Goal: Transaction & Acquisition: Download file/media

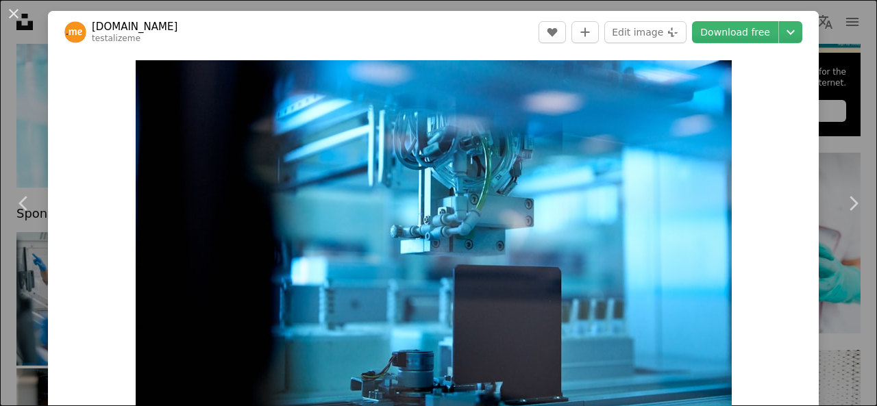
scroll to position [10387, 0]
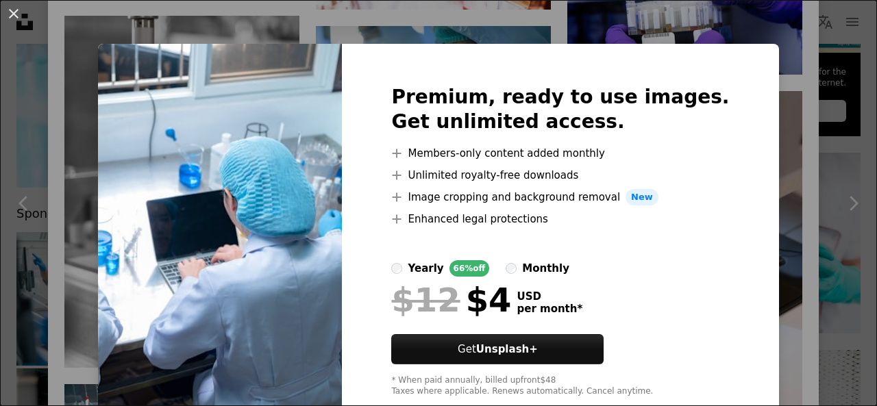
click at [775, 166] on div "An X shape Premium, ready to use images. Get unlimited access. A plus sign Memb…" at bounding box center [438, 203] width 877 height 406
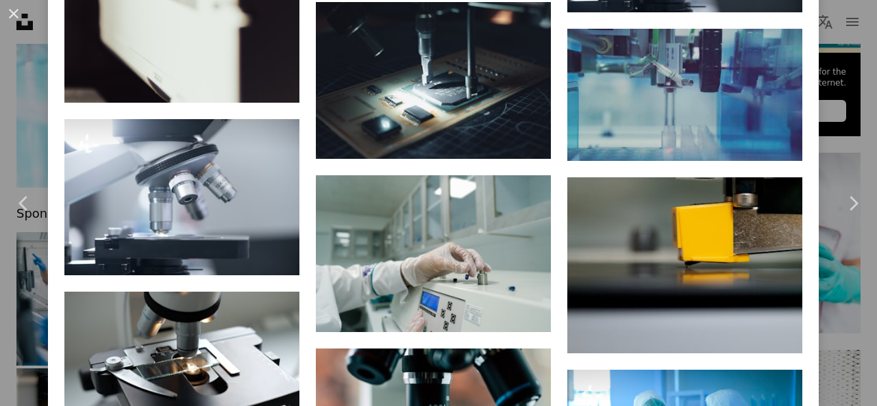
scroll to position [9633, 0]
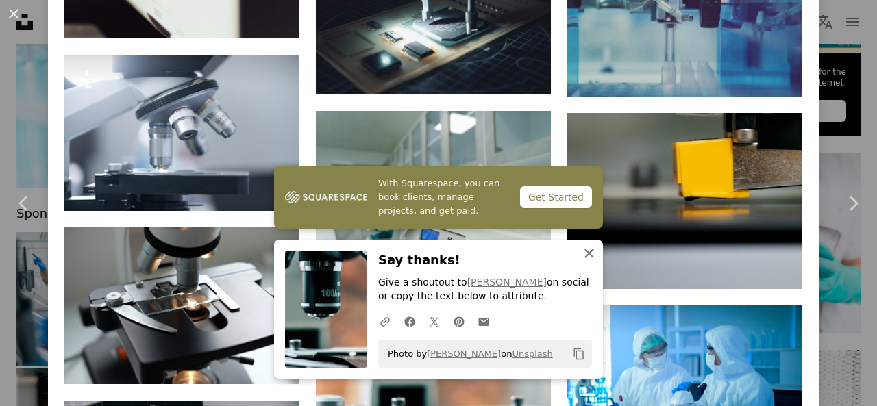
click at [585, 260] on icon "An X shape" at bounding box center [589, 253] width 16 height 16
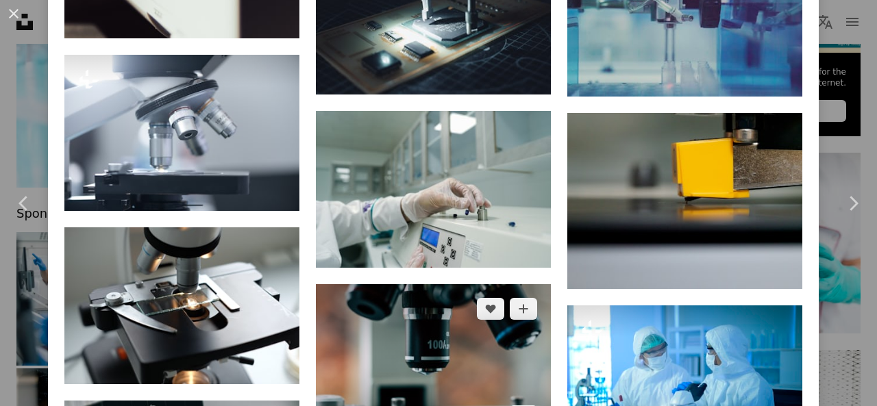
click at [422, 284] on img at bounding box center [433, 362] width 235 height 157
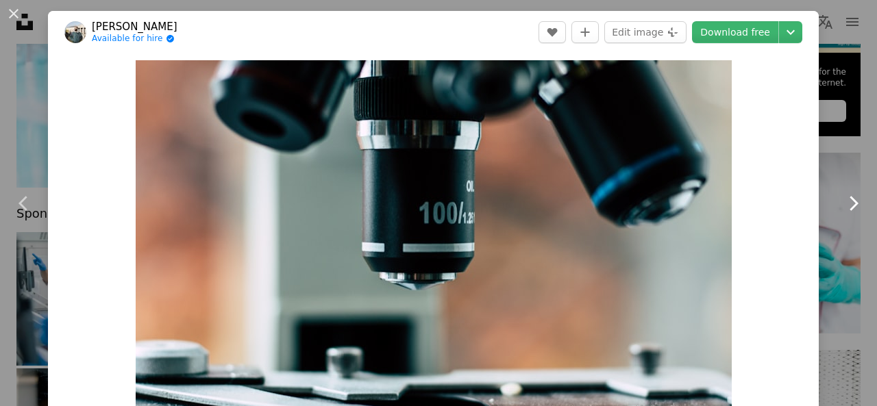
click at [848, 203] on icon "Chevron right" at bounding box center [853, 203] width 22 height 22
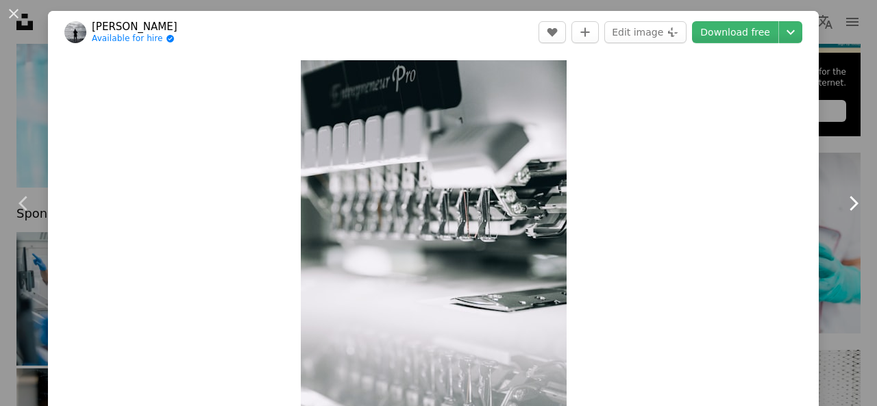
click at [848, 203] on icon "Chevron right" at bounding box center [853, 203] width 22 height 22
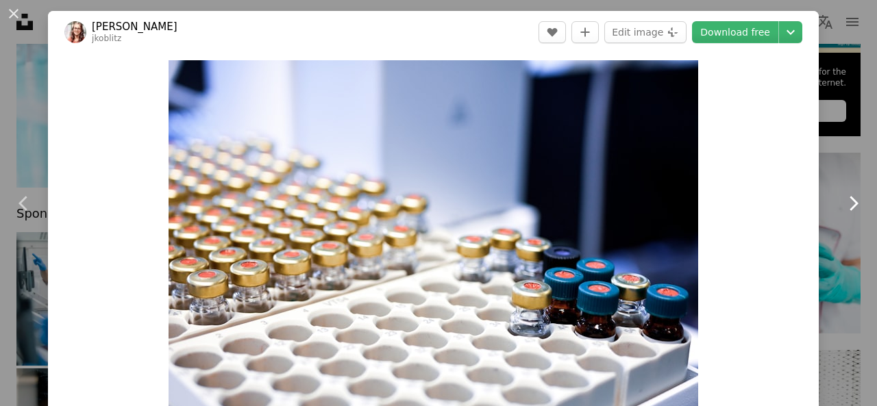
click at [848, 203] on icon "Chevron right" at bounding box center [853, 203] width 22 height 22
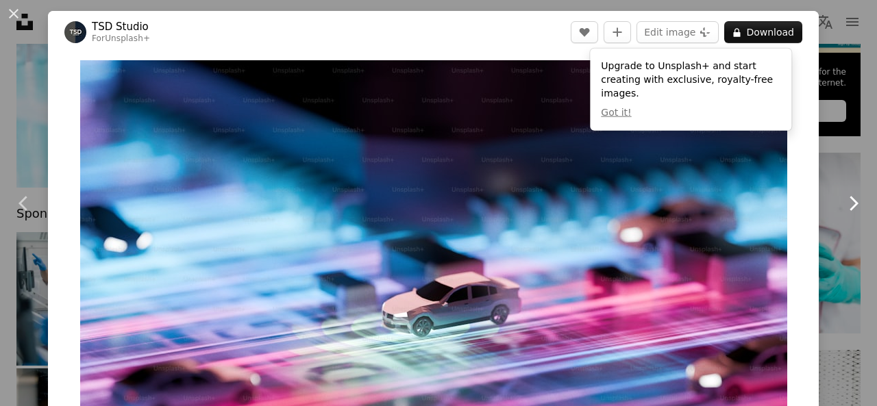
click at [848, 203] on icon "Chevron right" at bounding box center [853, 203] width 22 height 22
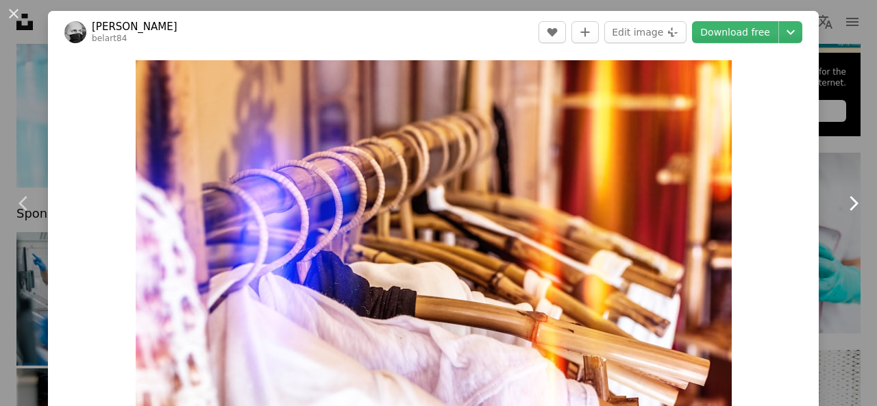
click at [848, 203] on icon "Chevron right" at bounding box center [853, 203] width 22 height 22
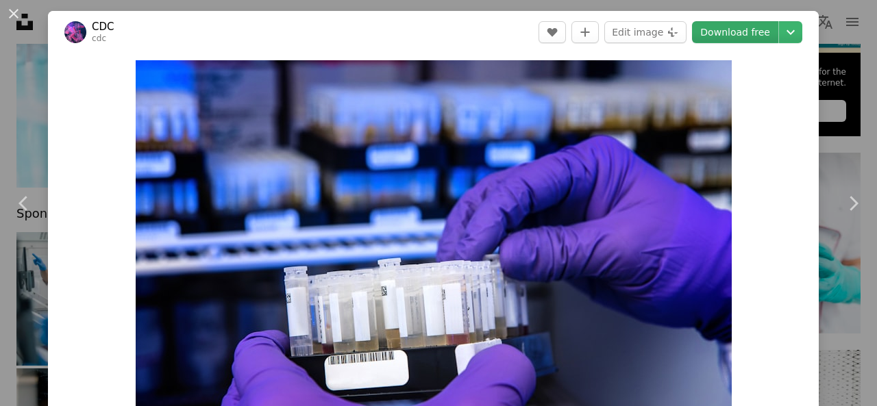
click at [738, 29] on link "Download free" at bounding box center [735, 32] width 86 height 22
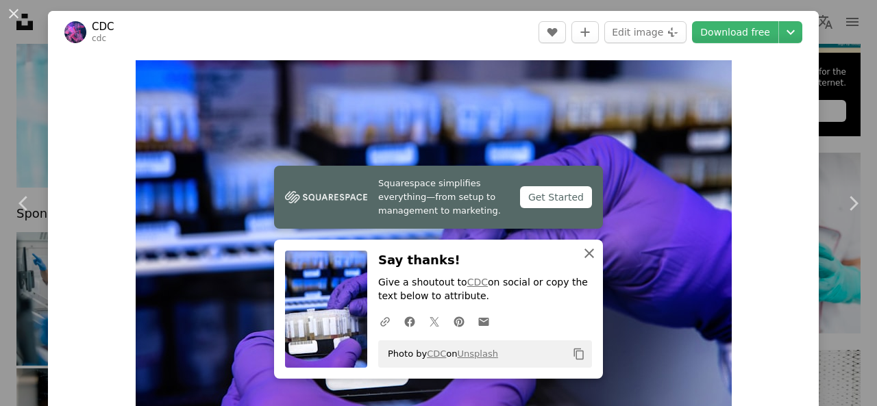
click at [582, 256] on icon "An X shape" at bounding box center [589, 253] width 16 height 16
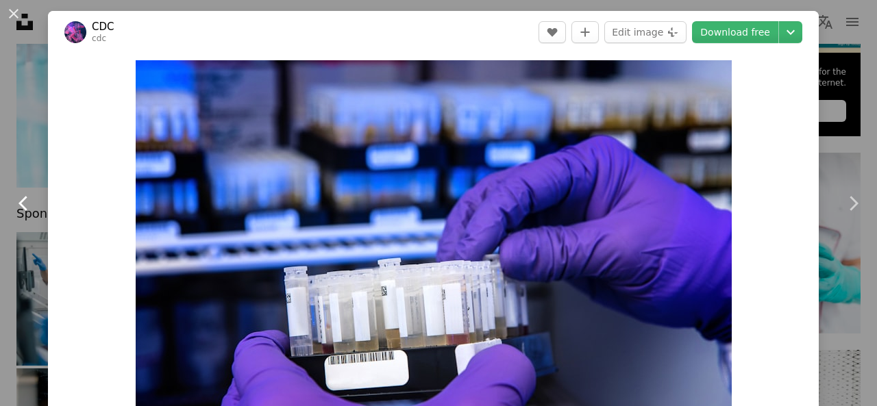
click at [22, 205] on icon at bounding box center [22, 203] width 9 height 14
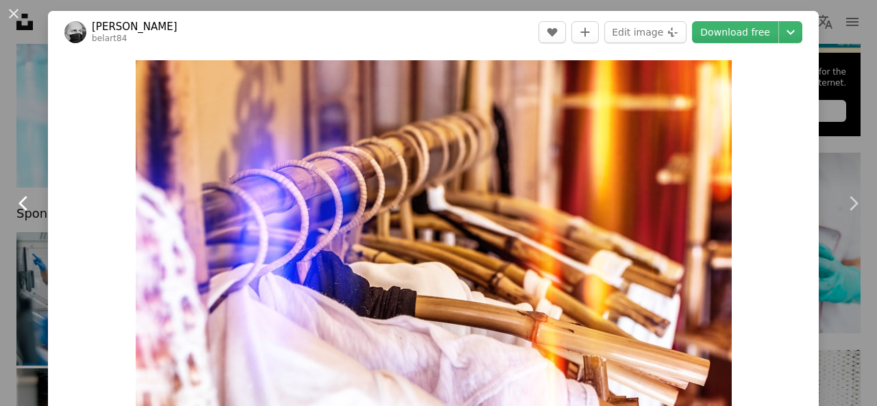
click at [23, 200] on icon at bounding box center [22, 203] width 9 height 14
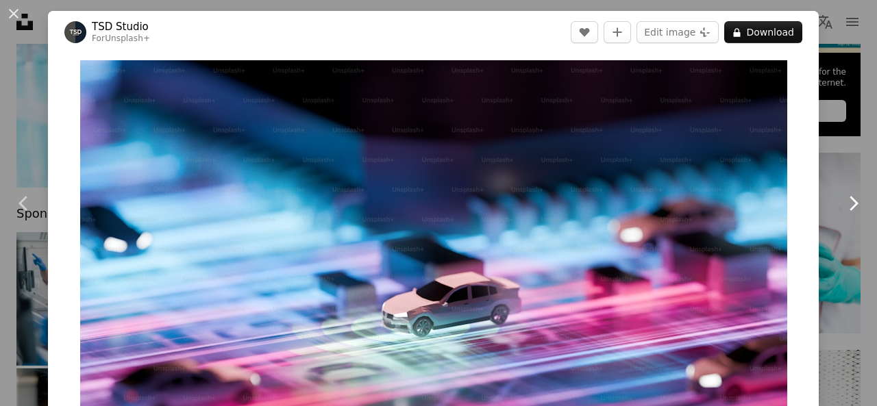
click at [849, 206] on icon at bounding box center [853, 203] width 9 height 14
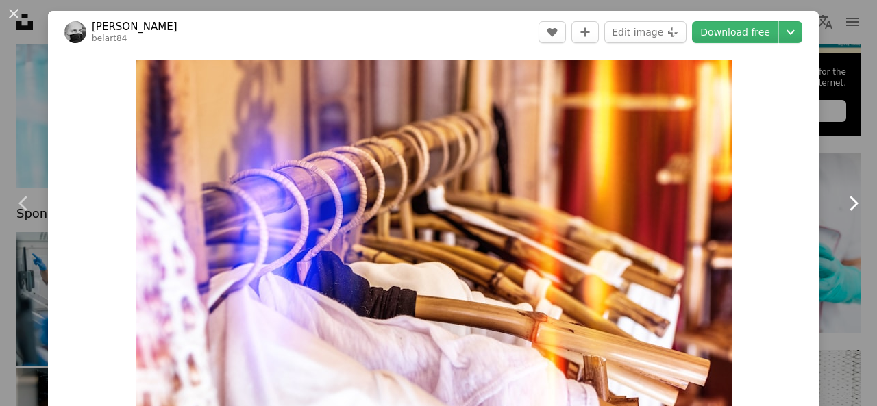
click at [849, 206] on icon at bounding box center [853, 203] width 9 height 14
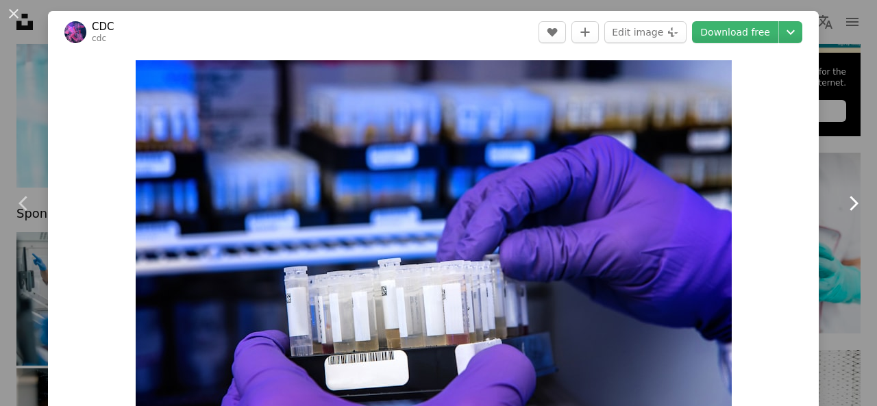
click at [849, 206] on icon at bounding box center [853, 203] width 9 height 14
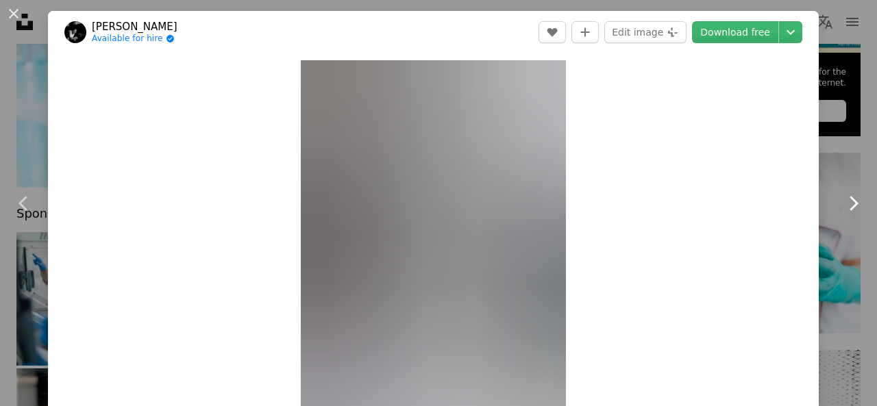
click at [849, 206] on icon at bounding box center [853, 203] width 9 height 14
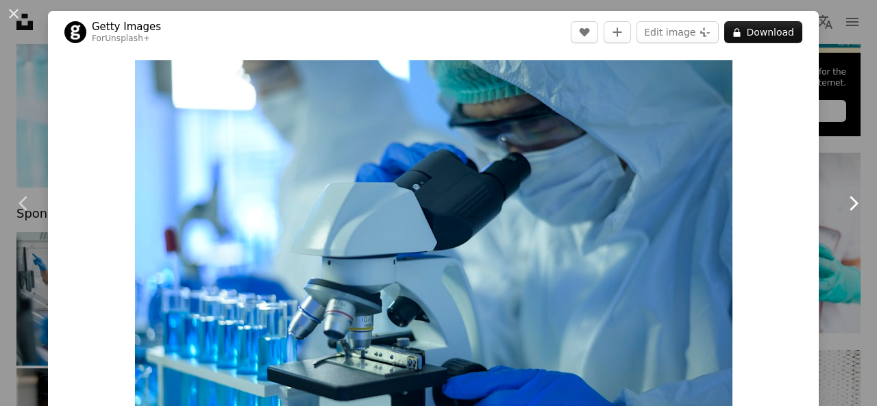
click at [849, 206] on icon at bounding box center [853, 203] width 9 height 14
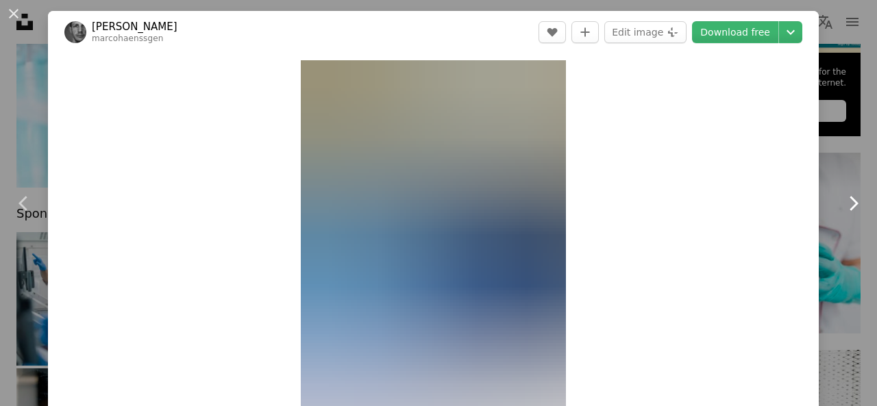
click at [849, 206] on icon at bounding box center [853, 203] width 9 height 14
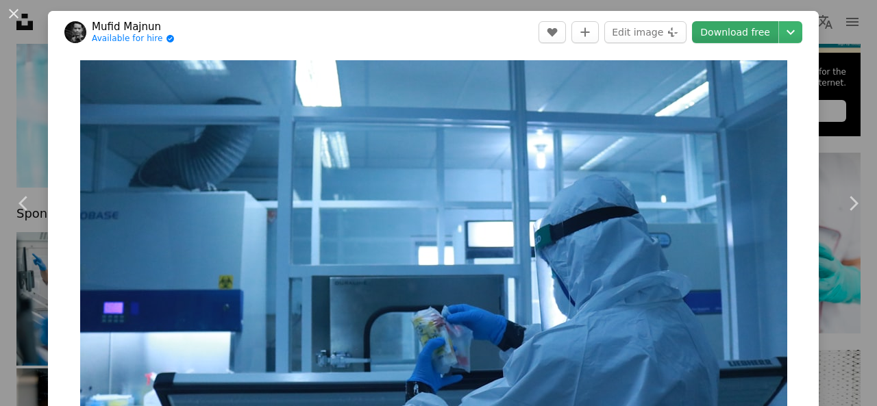
click at [737, 40] on link "Download free" at bounding box center [735, 32] width 86 height 22
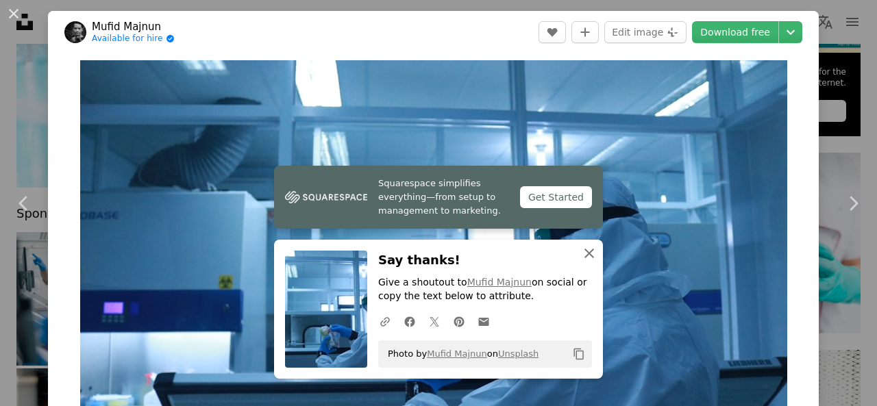
click at [581, 255] on icon "An X shape" at bounding box center [589, 253] width 16 height 16
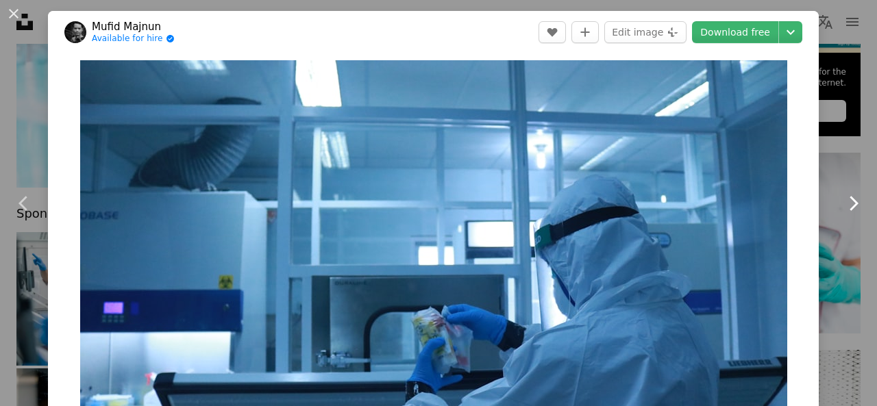
click at [849, 205] on icon at bounding box center [853, 203] width 9 height 14
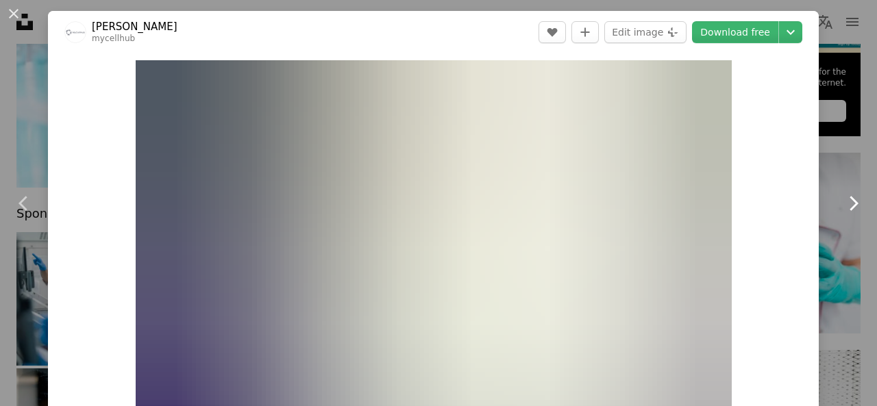
click at [849, 201] on icon at bounding box center [853, 203] width 9 height 14
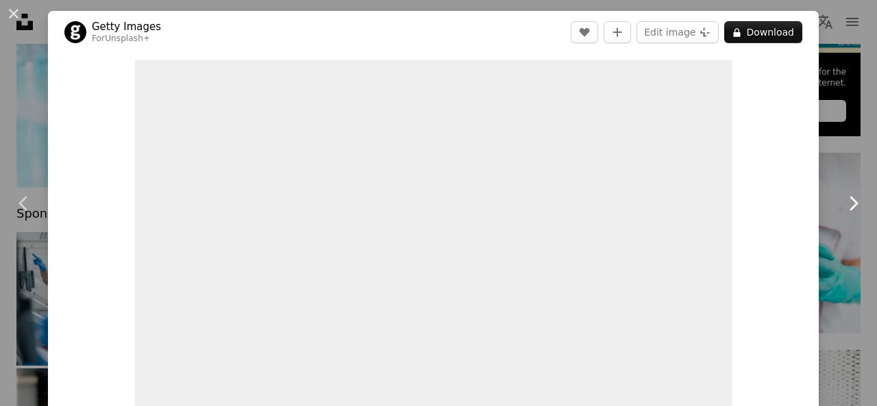
click at [849, 201] on icon at bounding box center [853, 203] width 9 height 14
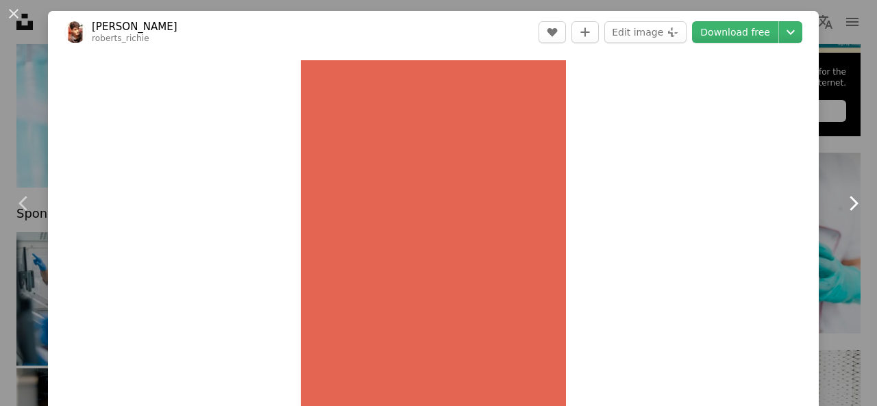
click at [849, 201] on icon at bounding box center [853, 203] width 9 height 14
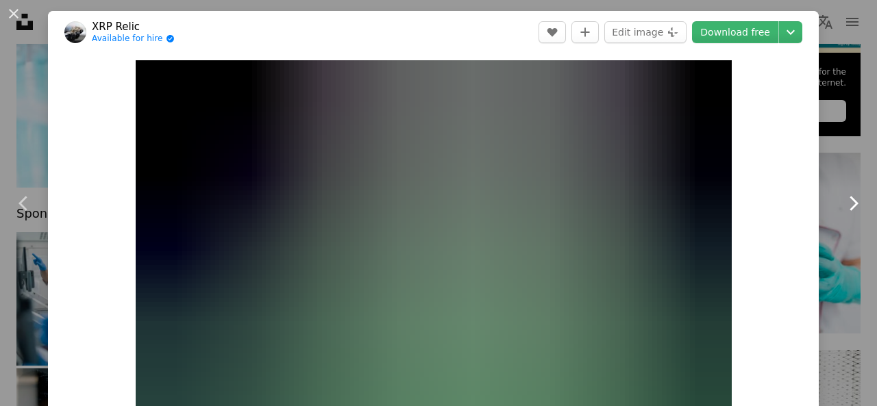
click at [849, 201] on icon at bounding box center [853, 203] width 9 height 14
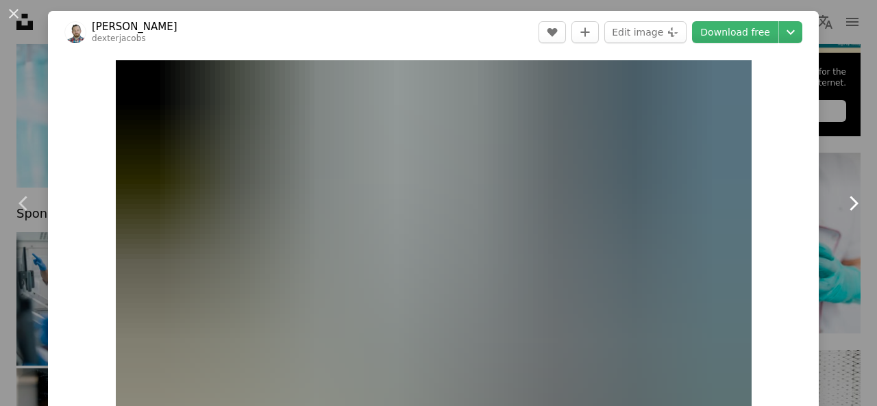
click at [849, 201] on icon at bounding box center [853, 203] width 9 height 14
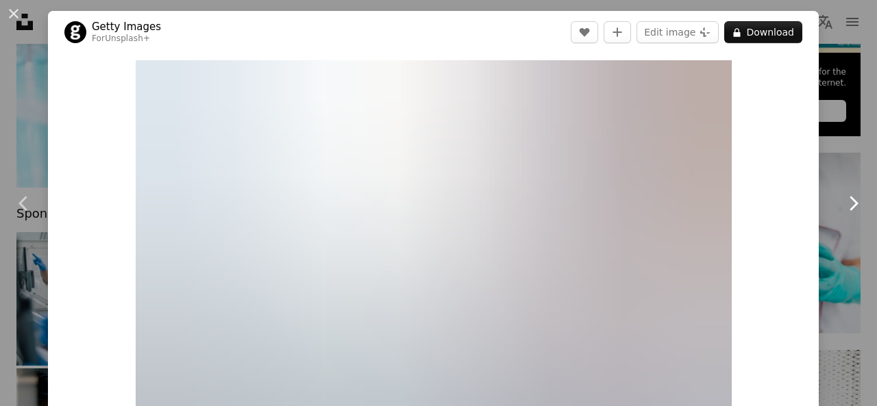
click at [849, 201] on icon at bounding box center [853, 203] width 9 height 14
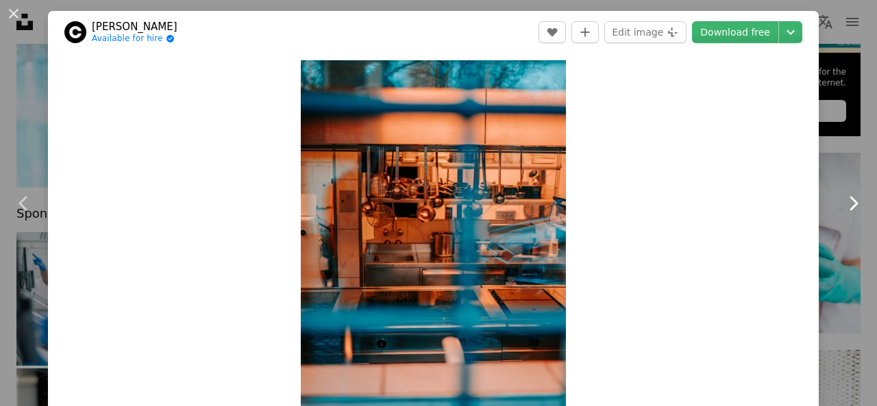
click at [849, 201] on icon at bounding box center [853, 203] width 9 height 14
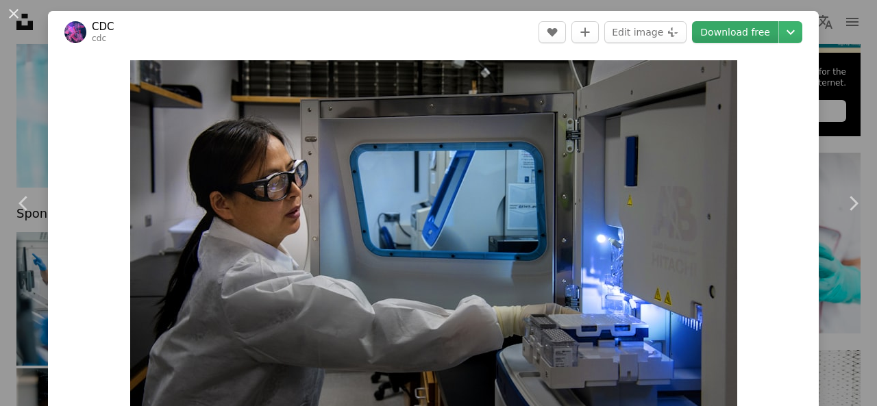
click at [741, 28] on link "Download free" at bounding box center [735, 32] width 86 height 22
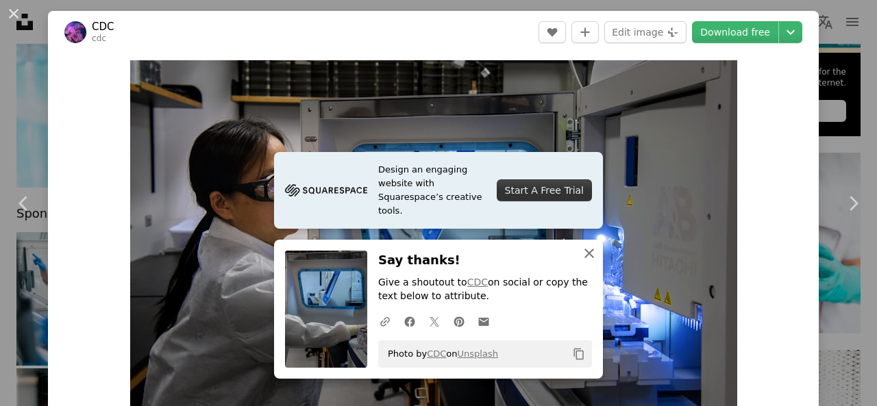
click at [582, 247] on icon "An X shape" at bounding box center [589, 253] width 16 height 16
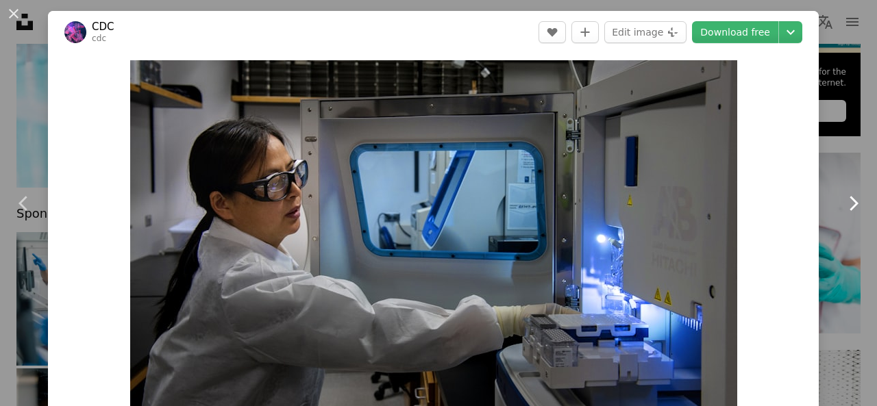
click at [842, 201] on icon "Chevron right" at bounding box center [853, 203] width 22 height 22
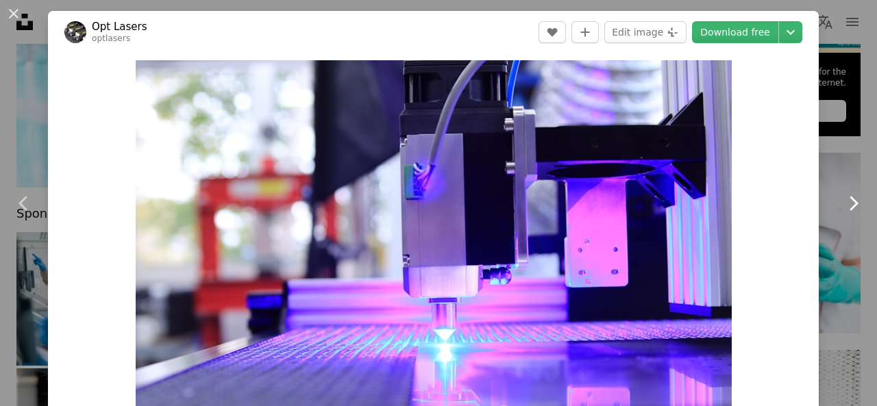
click at [842, 201] on icon "Chevron right" at bounding box center [853, 203] width 22 height 22
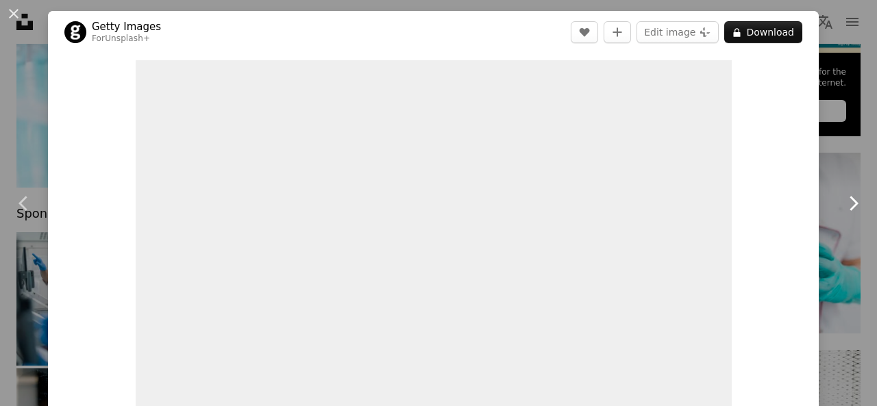
click at [843, 202] on icon "Chevron right" at bounding box center [853, 203] width 22 height 22
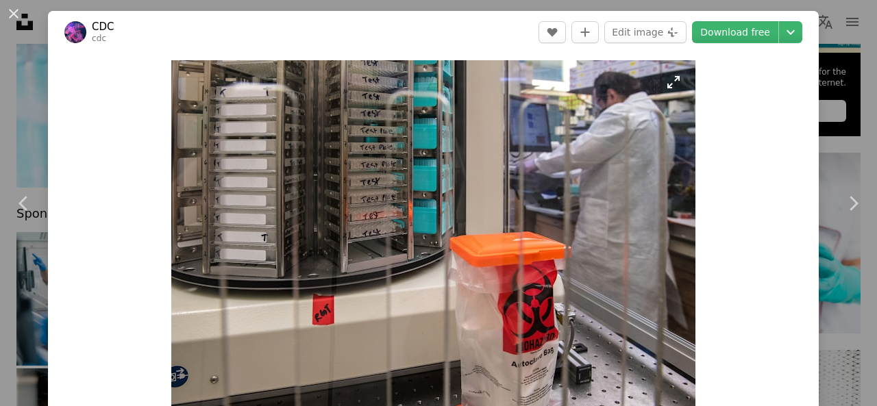
click at [662, 334] on img "Zoom in on this image" at bounding box center [433, 258] width 524 height 397
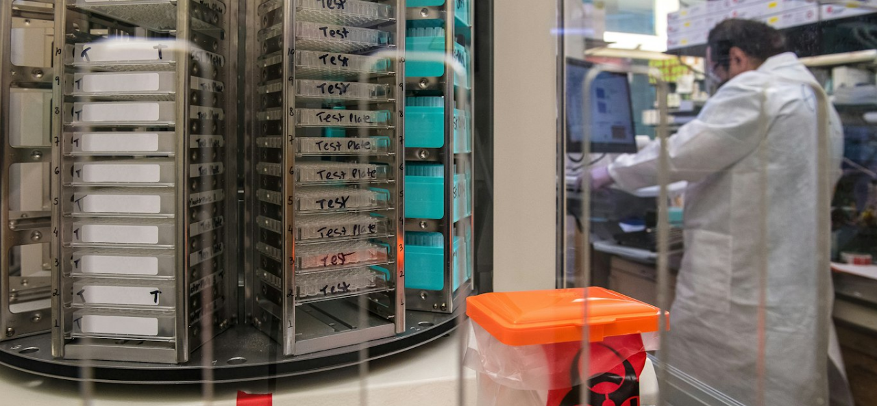
scroll to position [122, 0]
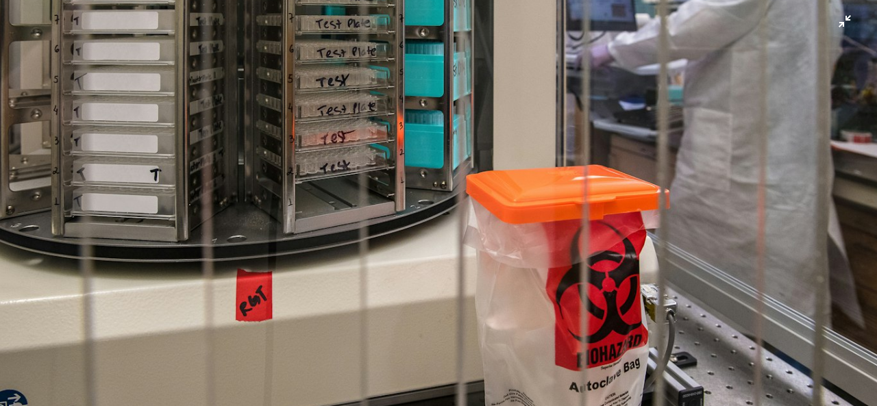
click at [832, 31] on img "Zoom out on this image" at bounding box center [438, 210] width 878 height 666
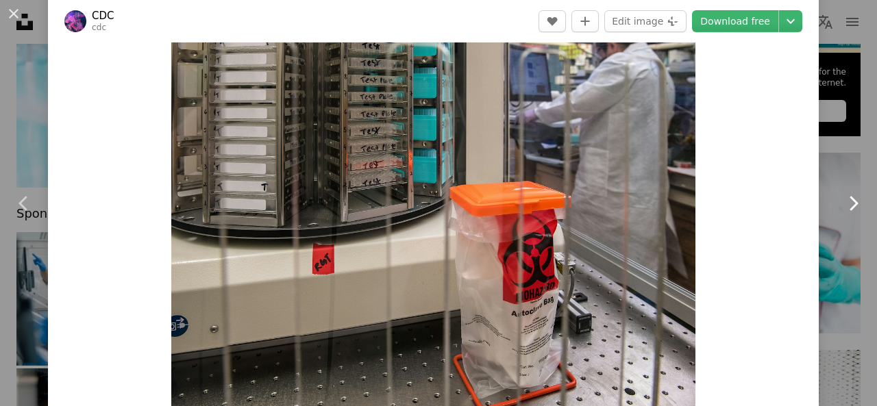
click at [849, 201] on icon at bounding box center [853, 203] width 9 height 14
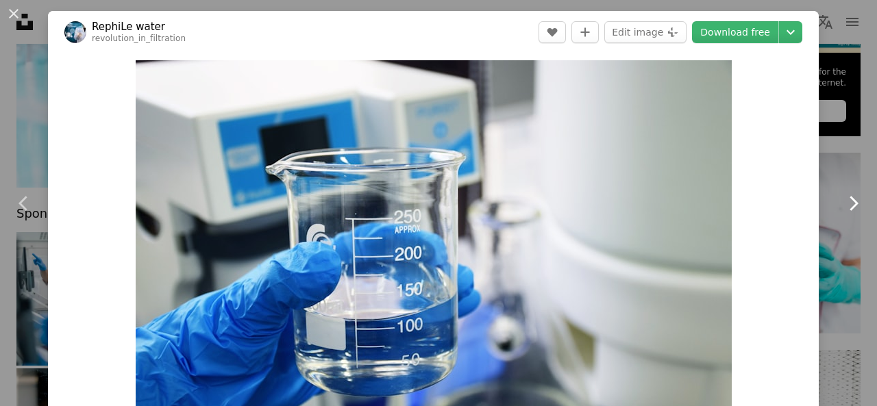
click at [849, 201] on icon at bounding box center [853, 203] width 9 height 14
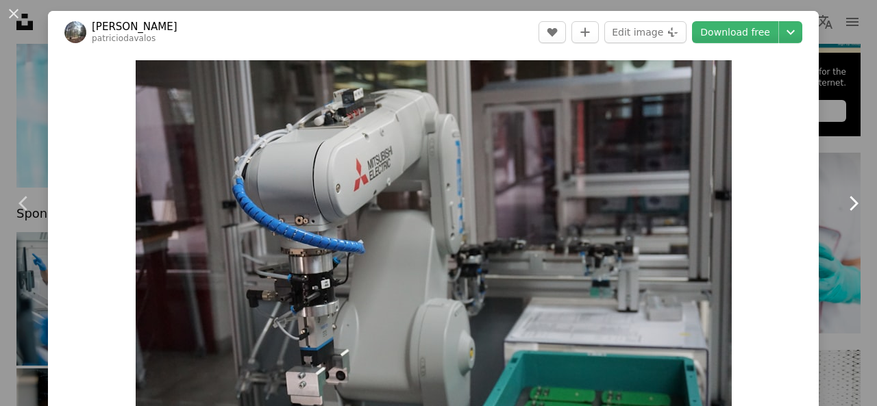
click at [849, 201] on icon at bounding box center [853, 203] width 9 height 14
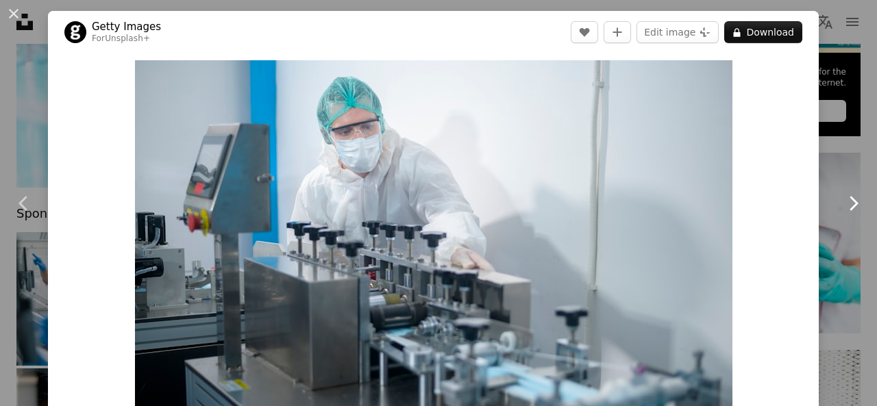
click at [849, 201] on icon at bounding box center [853, 203] width 9 height 14
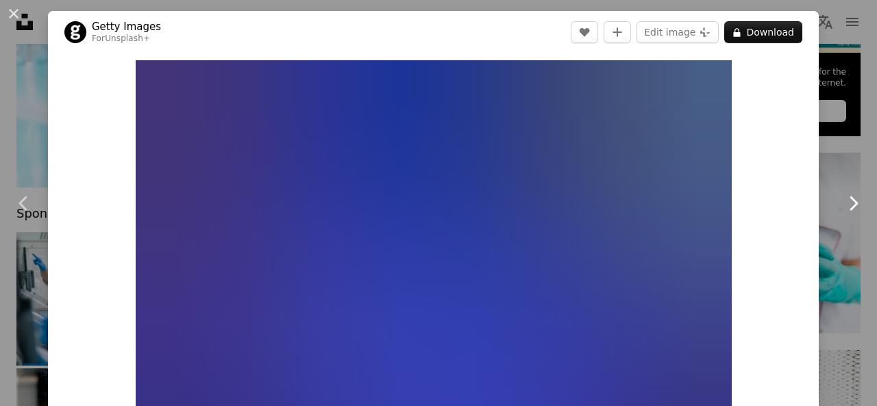
click at [849, 201] on icon at bounding box center [853, 203] width 9 height 14
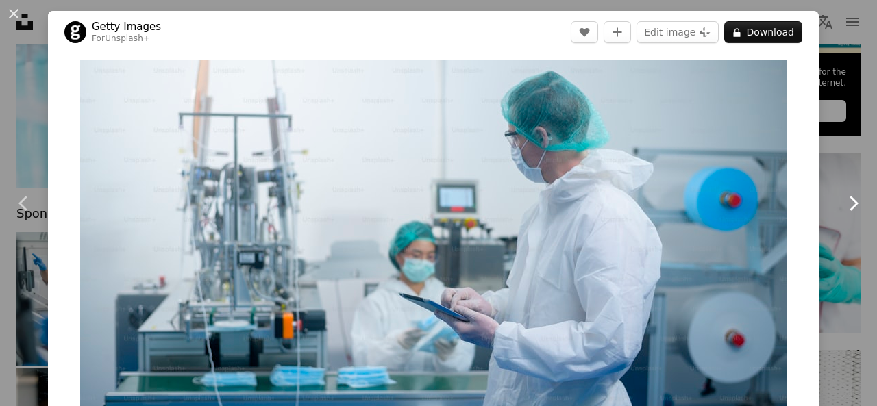
click at [849, 201] on icon at bounding box center [853, 203] width 9 height 14
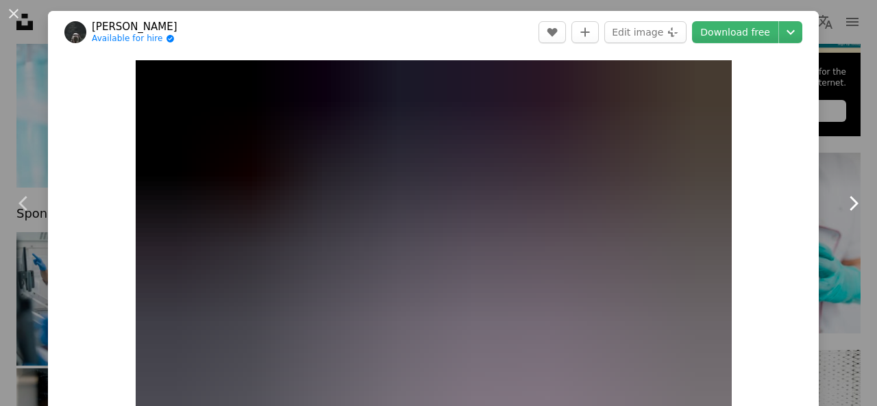
click at [849, 201] on icon at bounding box center [853, 203] width 9 height 14
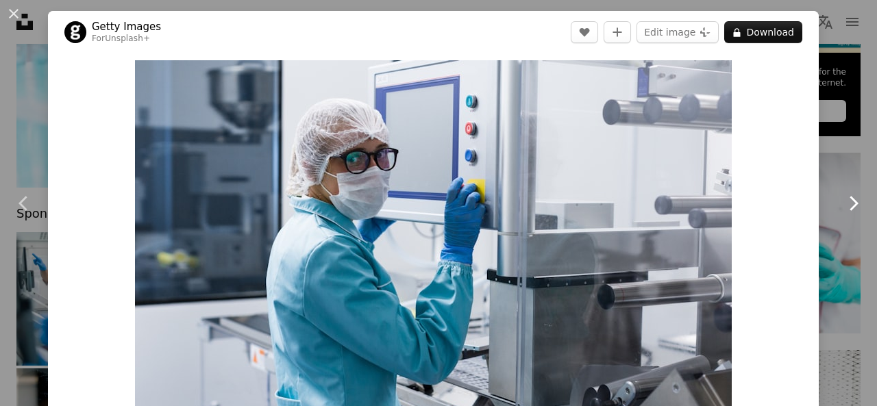
click at [849, 201] on icon at bounding box center [853, 203] width 9 height 14
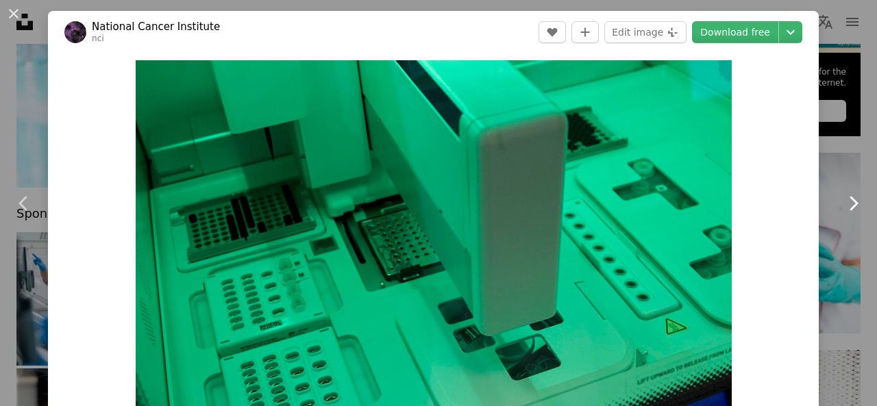
click at [849, 201] on icon at bounding box center [853, 203] width 9 height 14
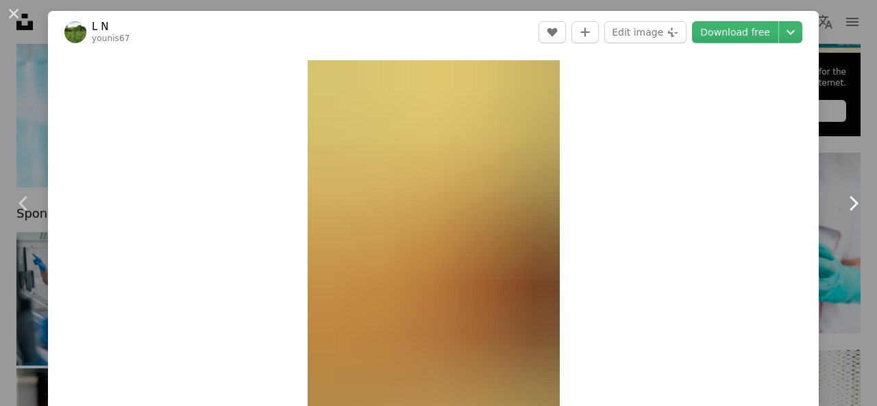
click at [849, 201] on icon at bounding box center [853, 203] width 9 height 14
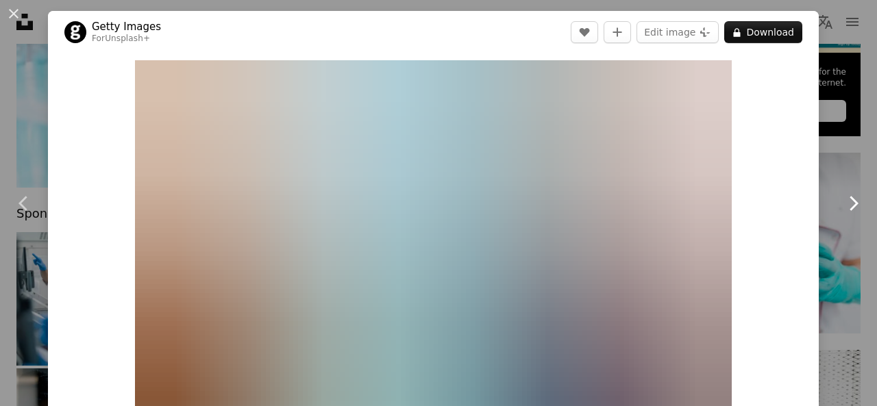
click at [849, 201] on icon at bounding box center [853, 203] width 9 height 14
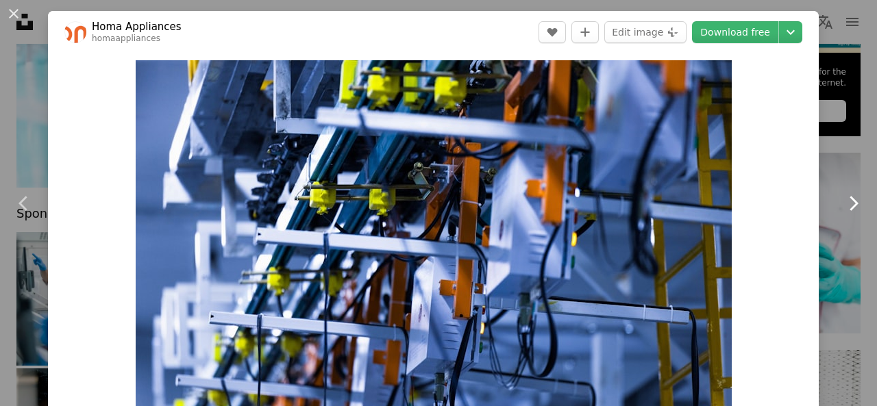
click at [849, 201] on icon at bounding box center [853, 203] width 9 height 14
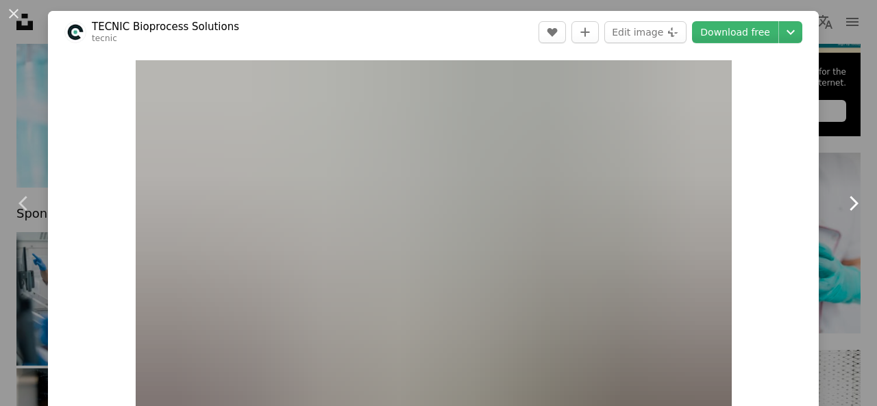
click at [849, 201] on icon at bounding box center [853, 203] width 9 height 14
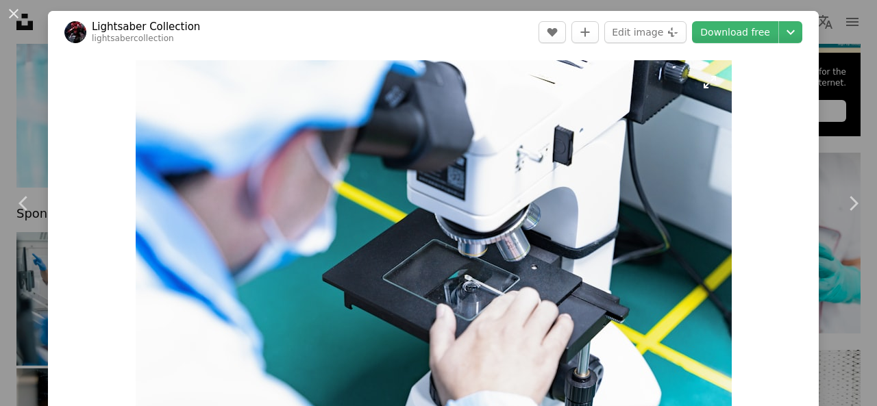
click at [684, 190] on img "Zoom in on this image" at bounding box center [434, 258] width 596 height 397
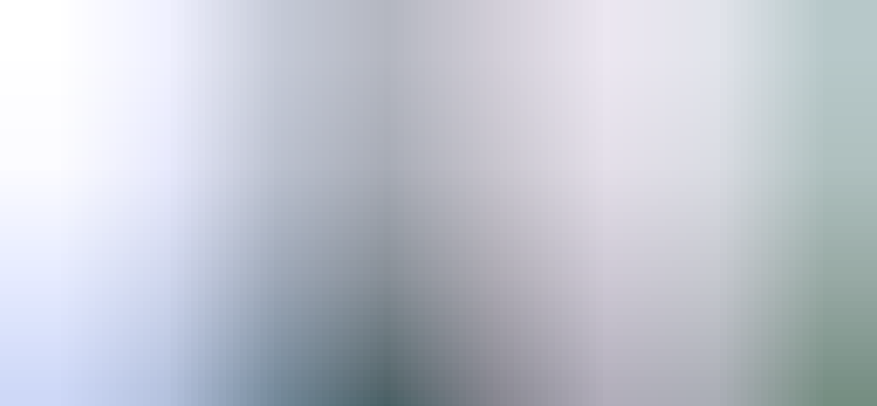
scroll to position [82, 0]
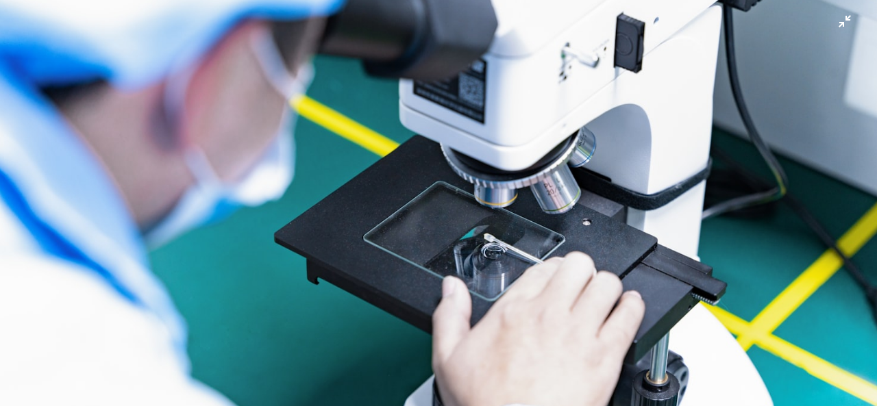
click at [684, 190] on img "Zoom out on this image" at bounding box center [438, 210] width 878 height 586
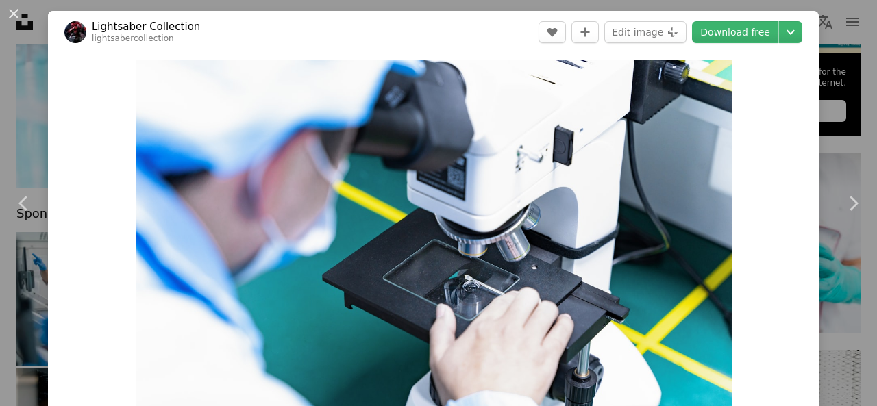
scroll to position [51, 0]
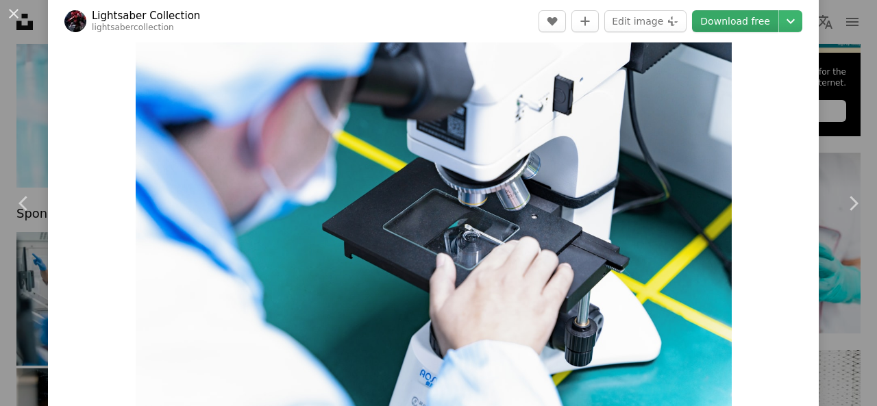
click at [706, 21] on link "Download free" at bounding box center [735, 21] width 86 height 22
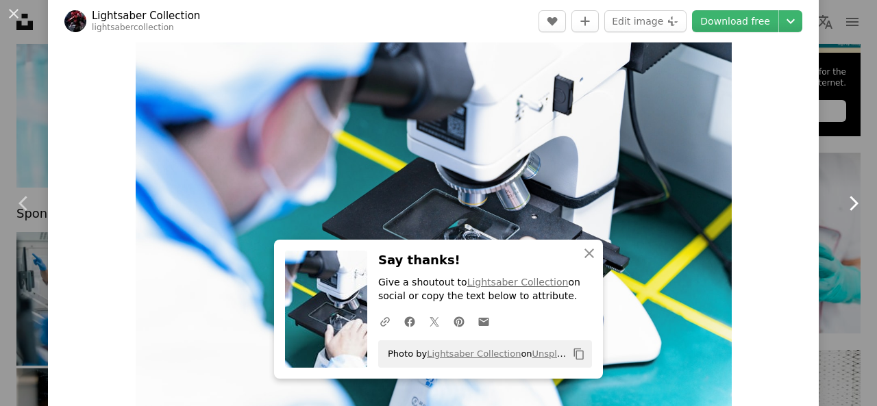
click at [842, 205] on icon "Chevron right" at bounding box center [853, 203] width 22 height 22
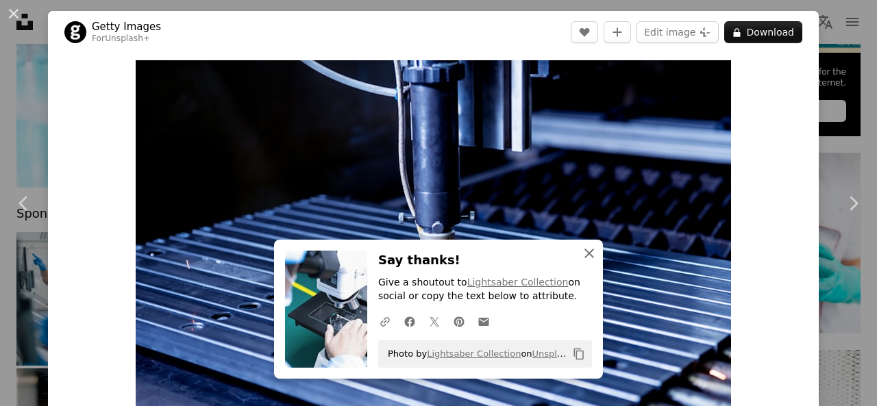
click at [586, 255] on icon "An X shape" at bounding box center [589, 253] width 16 height 16
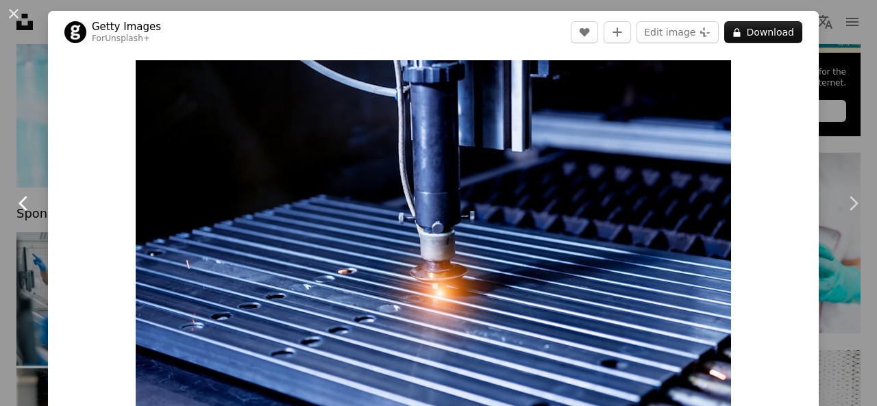
click at [18, 203] on icon at bounding box center [22, 203] width 9 height 14
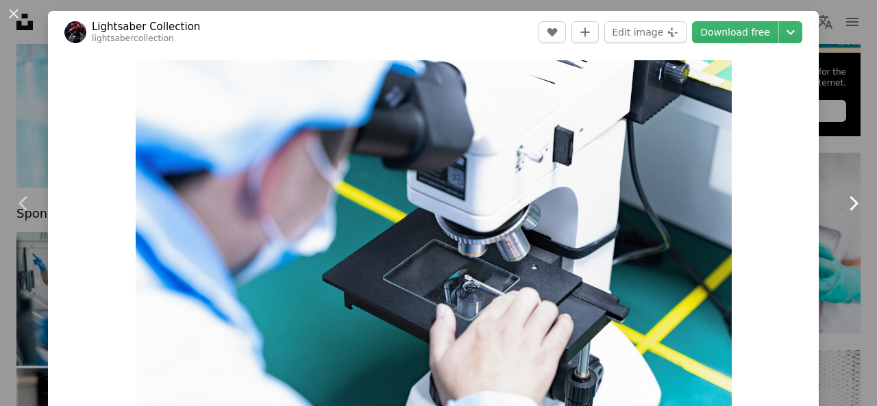
click at [842, 205] on icon "Chevron right" at bounding box center [853, 203] width 22 height 22
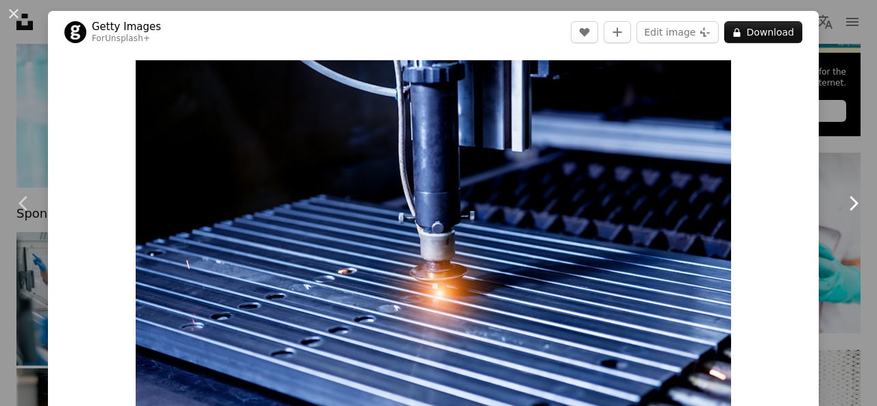
click at [842, 205] on icon "Chevron right" at bounding box center [853, 203] width 22 height 22
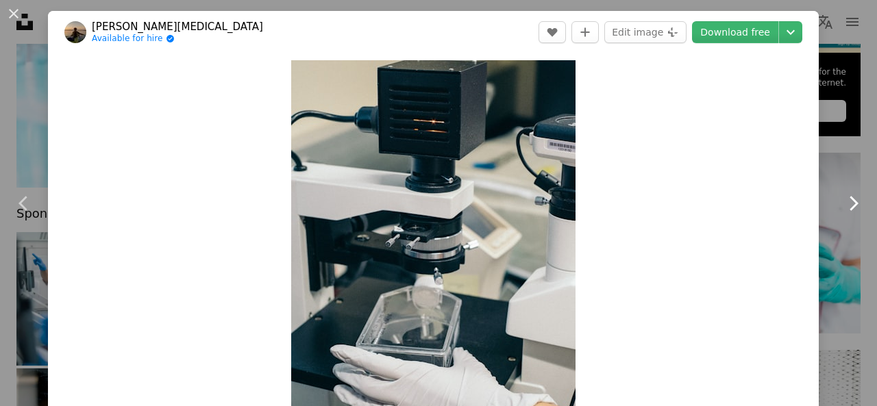
click at [847, 199] on icon "Chevron right" at bounding box center [853, 203] width 22 height 22
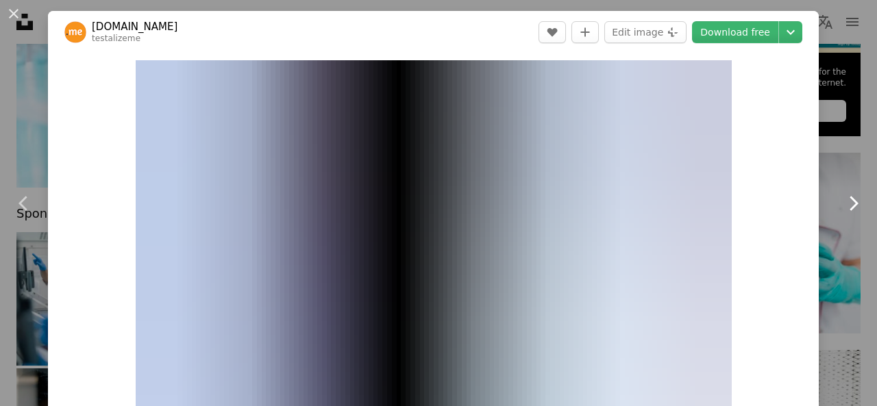
click at [847, 199] on icon "Chevron right" at bounding box center [853, 203] width 22 height 22
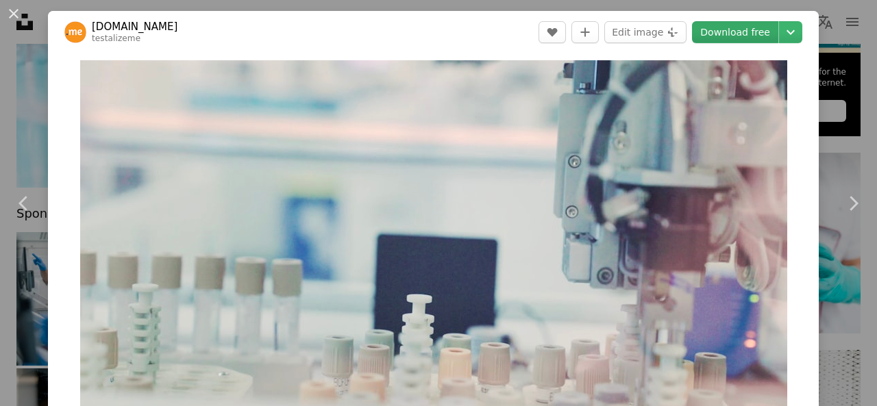
click at [720, 31] on link "Download free" at bounding box center [735, 32] width 86 height 22
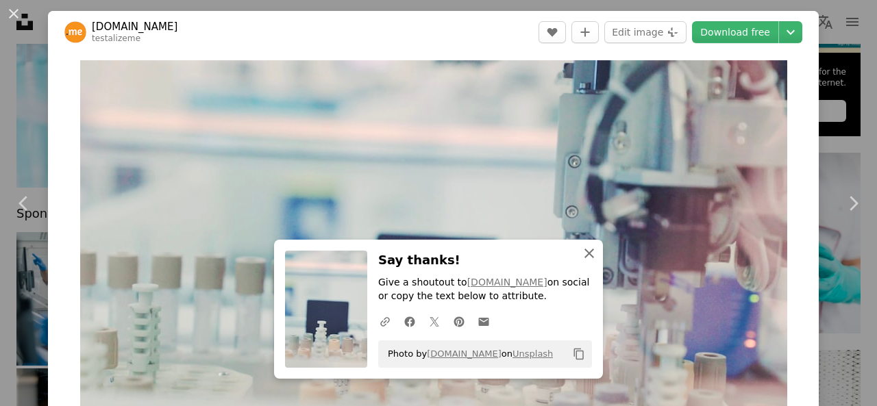
click at [581, 258] on icon "An X shape" at bounding box center [589, 253] width 16 height 16
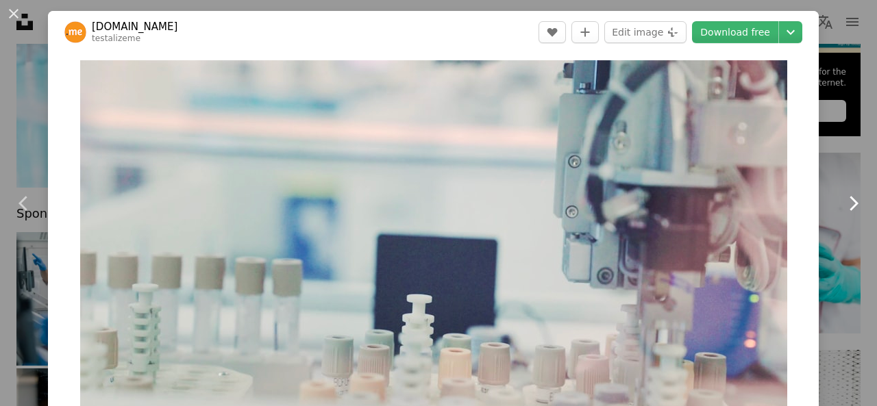
click at [842, 203] on icon "Chevron right" at bounding box center [853, 203] width 22 height 22
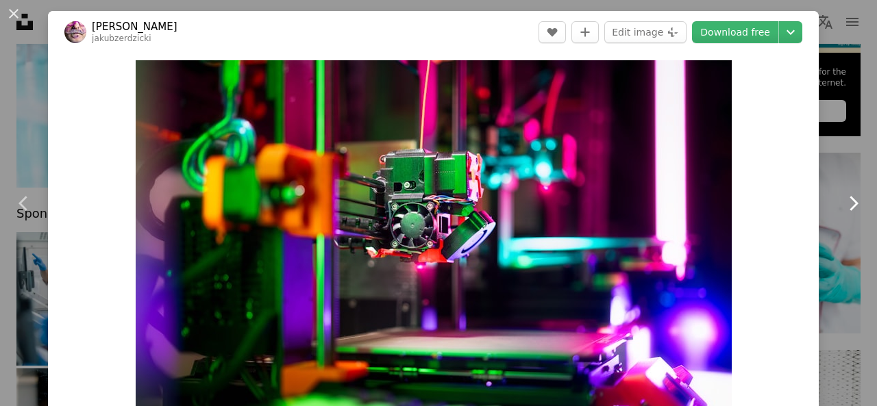
click at [842, 203] on icon "Chevron right" at bounding box center [853, 203] width 22 height 22
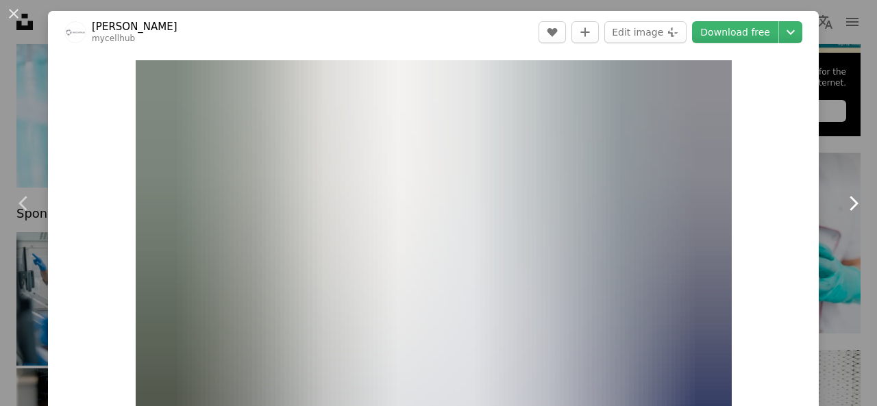
click at [849, 202] on icon at bounding box center [853, 203] width 9 height 14
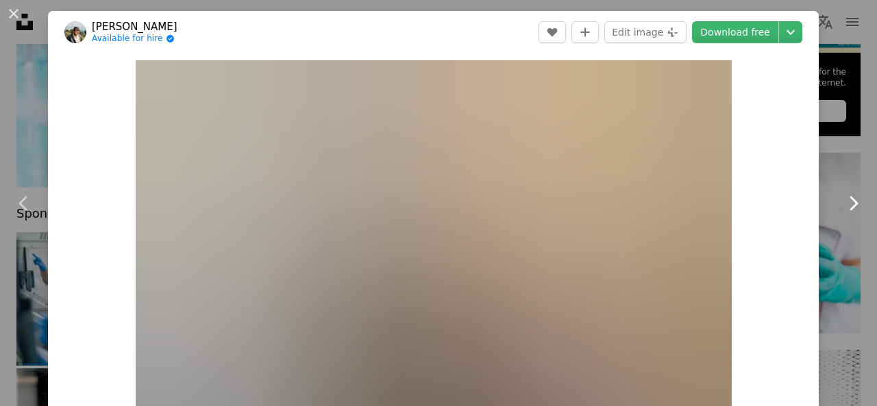
click at [849, 202] on icon at bounding box center [853, 203] width 9 height 14
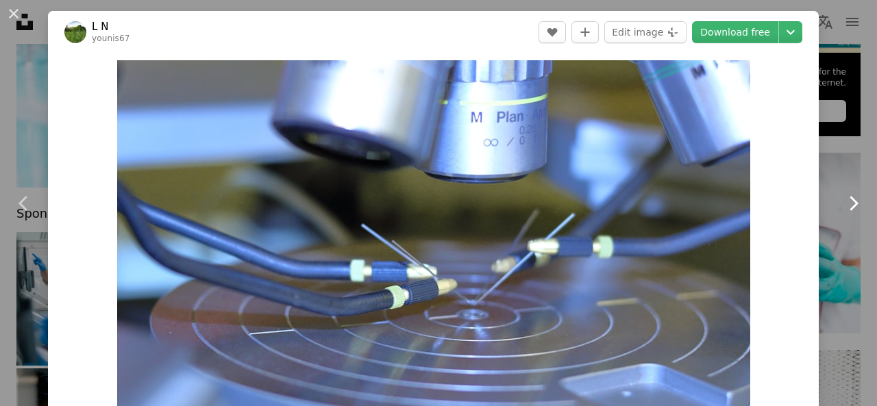
click at [849, 202] on icon at bounding box center [853, 203] width 9 height 14
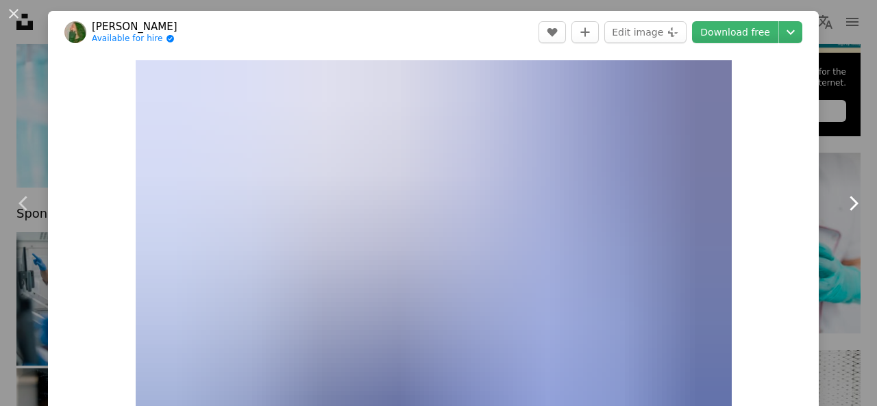
click at [849, 202] on icon at bounding box center [853, 203] width 9 height 14
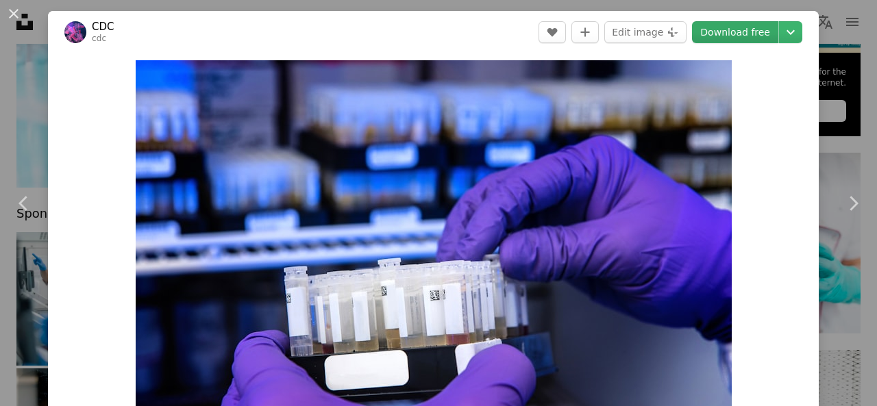
click at [727, 38] on link "Download free" at bounding box center [735, 32] width 86 height 22
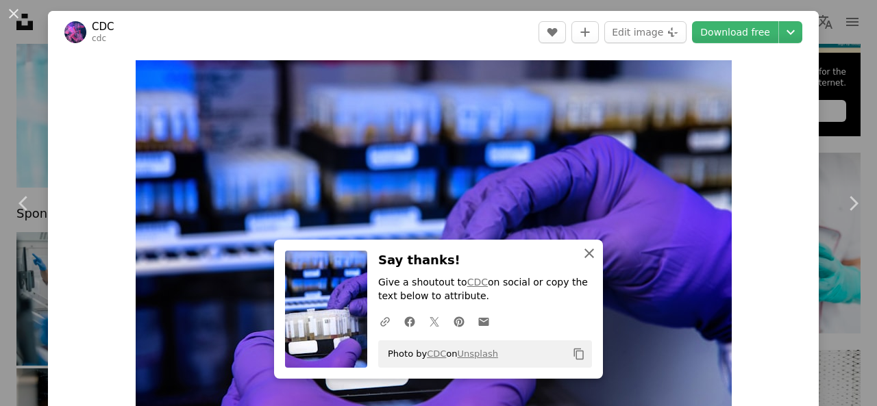
click at [584, 251] on icon "button" at bounding box center [589, 254] width 10 height 10
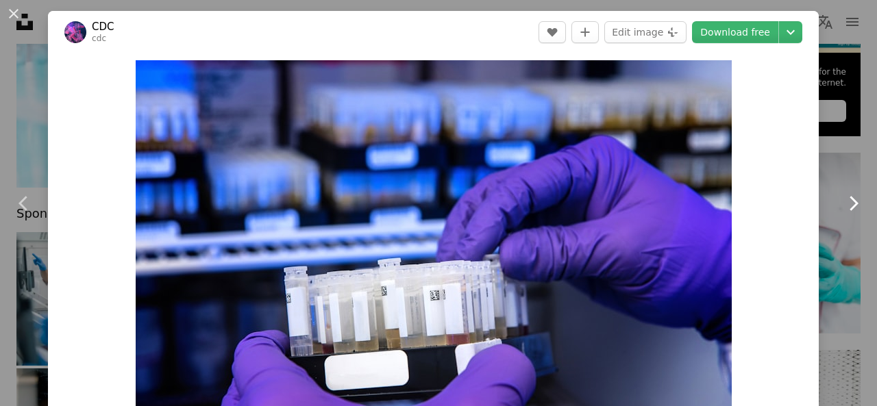
click at [844, 197] on icon "Chevron right" at bounding box center [853, 203] width 22 height 22
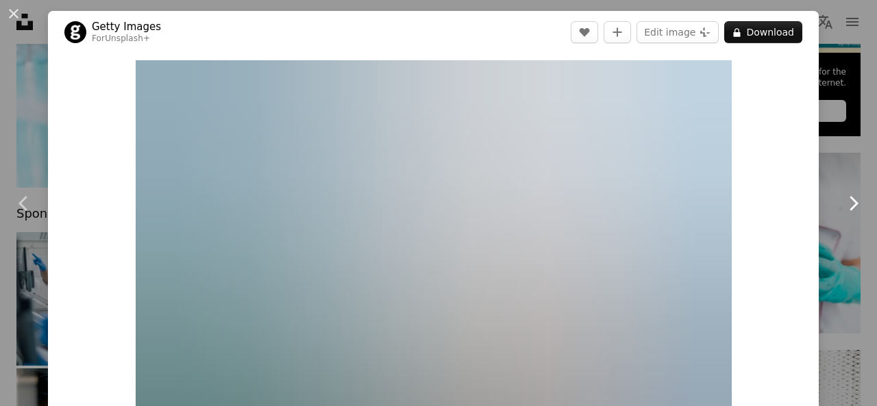
click at [844, 197] on icon "Chevron right" at bounding box center [853, 203] width 22 height 22
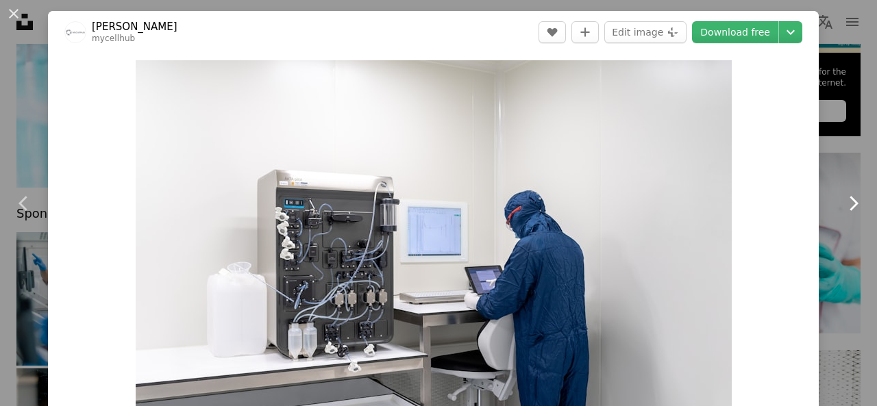
click at [844, 197] on icon "Chevron right" at bounding box center [853, 203] width 22 height 22
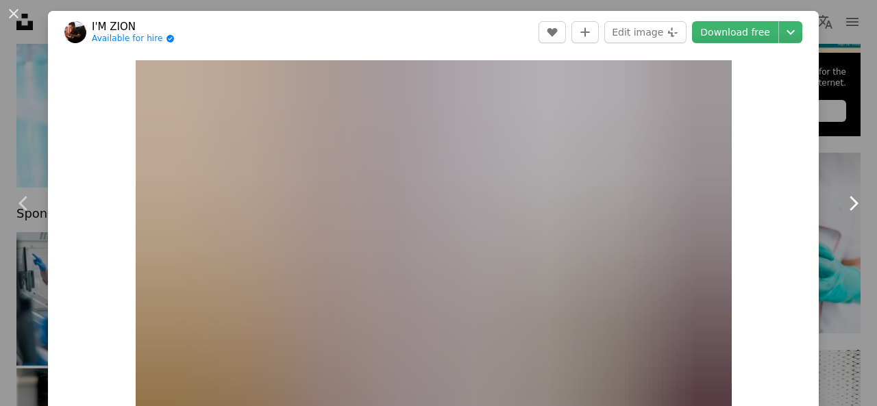
click at [844, 197] on icon "Chevron right" at bounding box center [853, 203] width 22 height 22
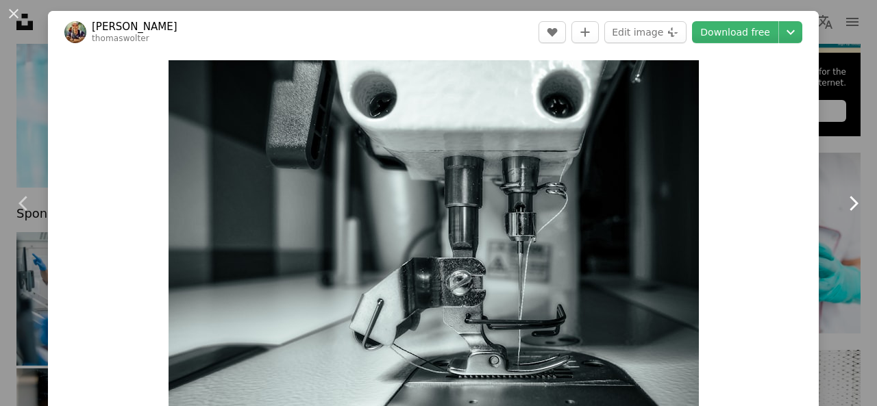
click at [844, 197] on icon "Chevron right" at bounding box center [853, 203] width 22 height 22
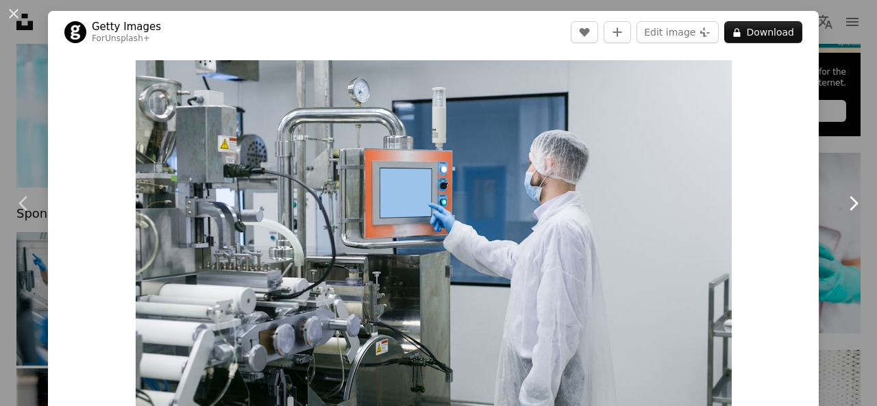
click at [844, 197] on icon "Chevron right" at bounding box center [853, 203] width 22 height 22
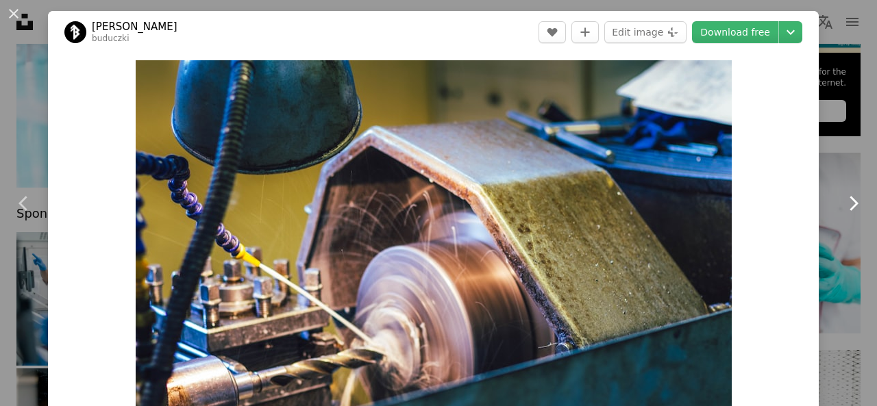
click at [844, 197] on icon "Chevron right" at bounding box center [853, 203] width 22 height 22
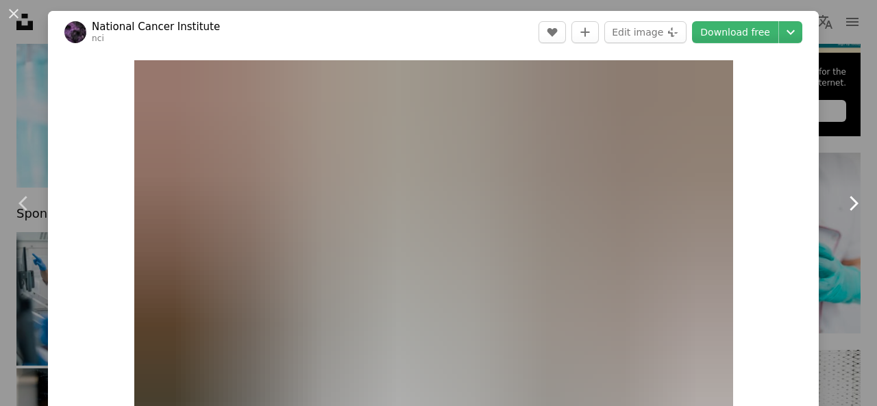
click at [844, 197] on icon "Chevron right" at bounding box center [853, 203] width 22 height 22
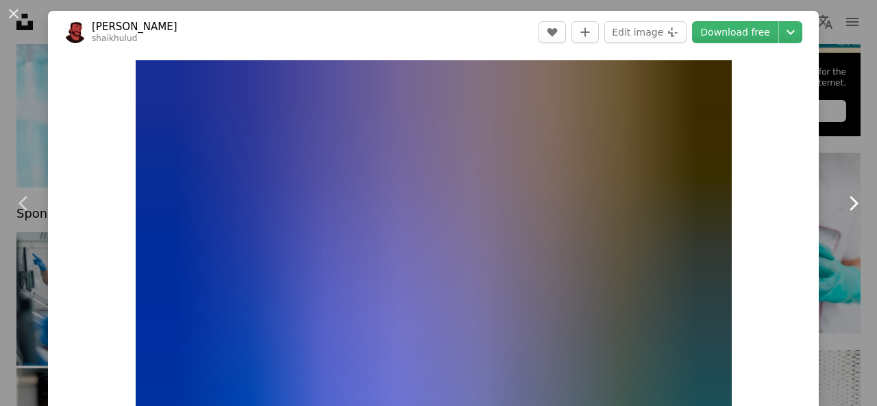
click at [844, 197] on icon "Chevron right" at bounding box center [853, 203] width 22 height 22
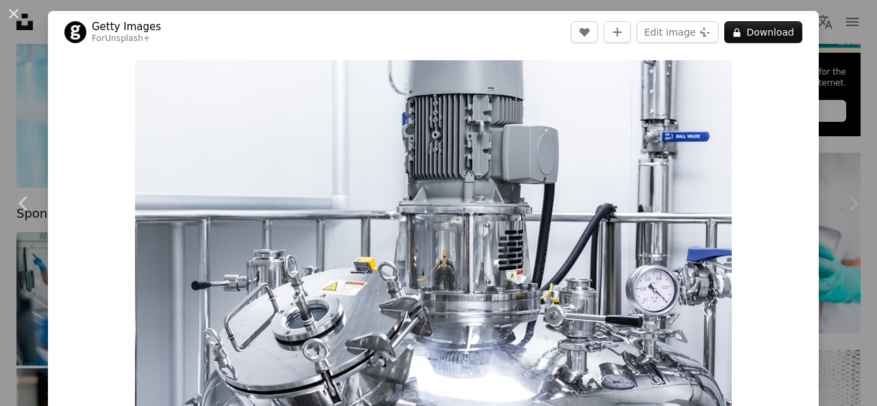
click at [843, 179] on div "Chevron right" at bounding box center [853, 204] width 48 height 132
click at [18, 11] on button "An X shape" at bounding box center [13, 13] width 16 height 16
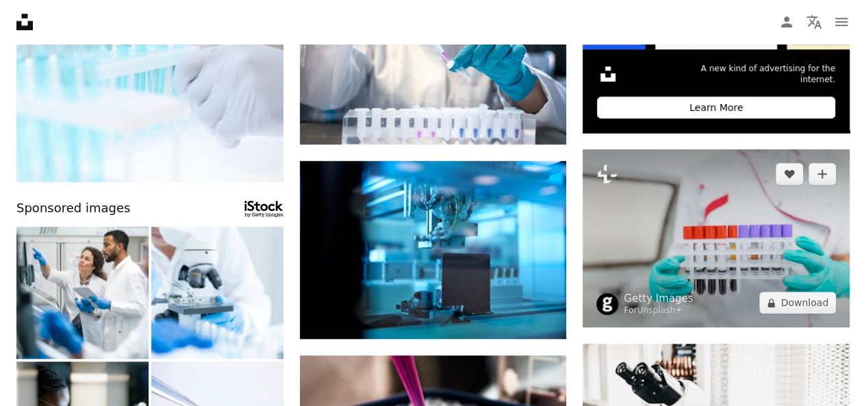
click at [727, 195] on img at bounding box center [716, 238] width 267 height 178
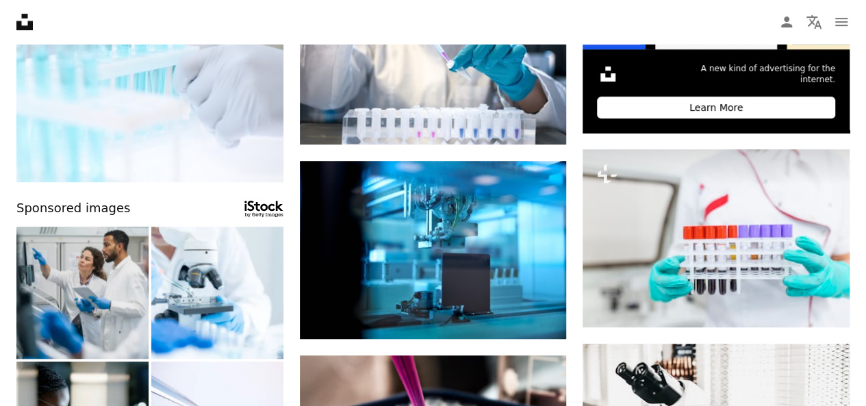
click at [97, 280] on img at bounding box center [82, 293] width 132 height 132
